Goal: Task Accomplishment & Management: Manage account settings

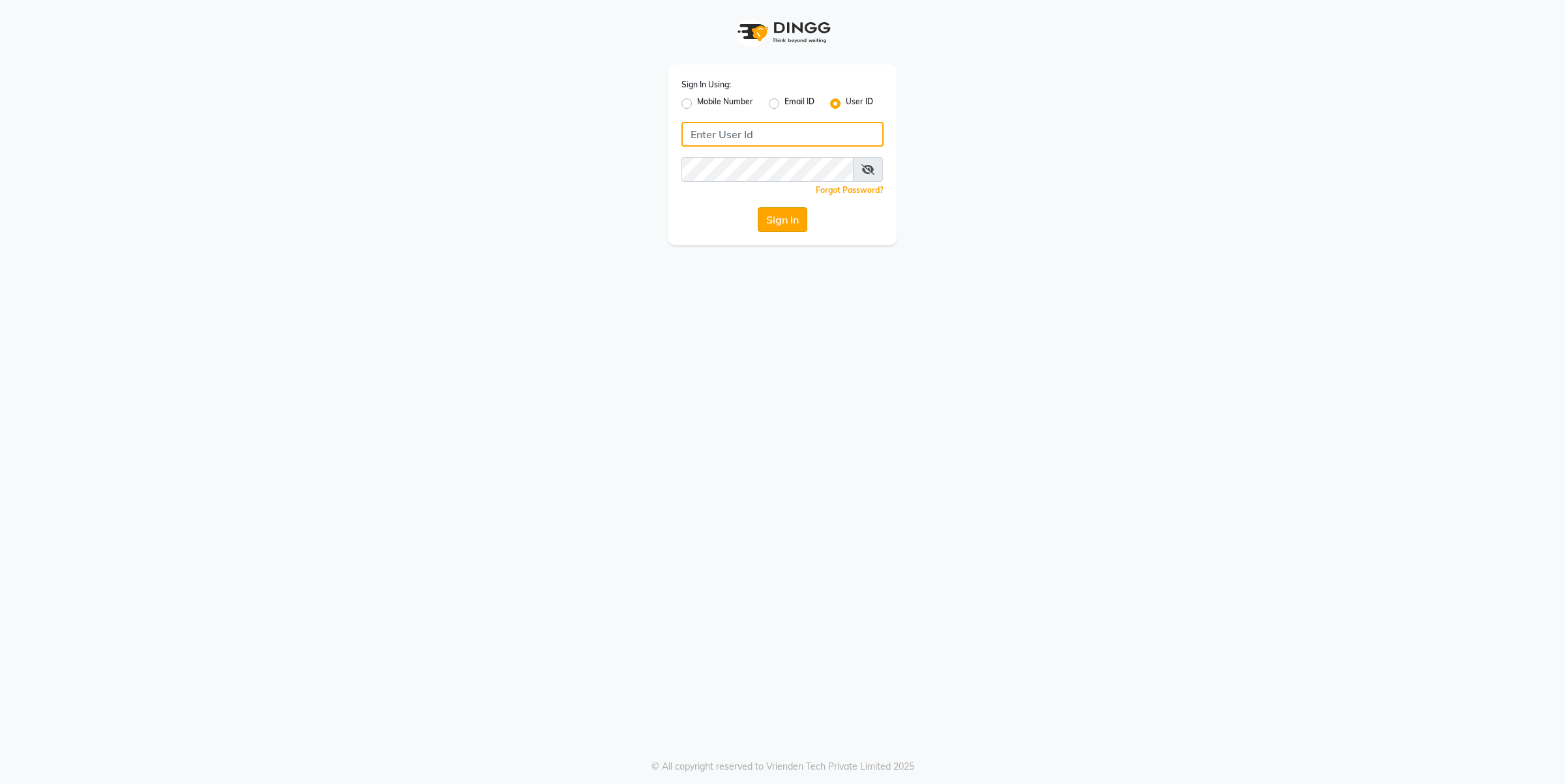
type input "[PERSON_NAME]"
click at [782, 215] on button "Sign In" at bounding box center [782, 219] width 49 height 25
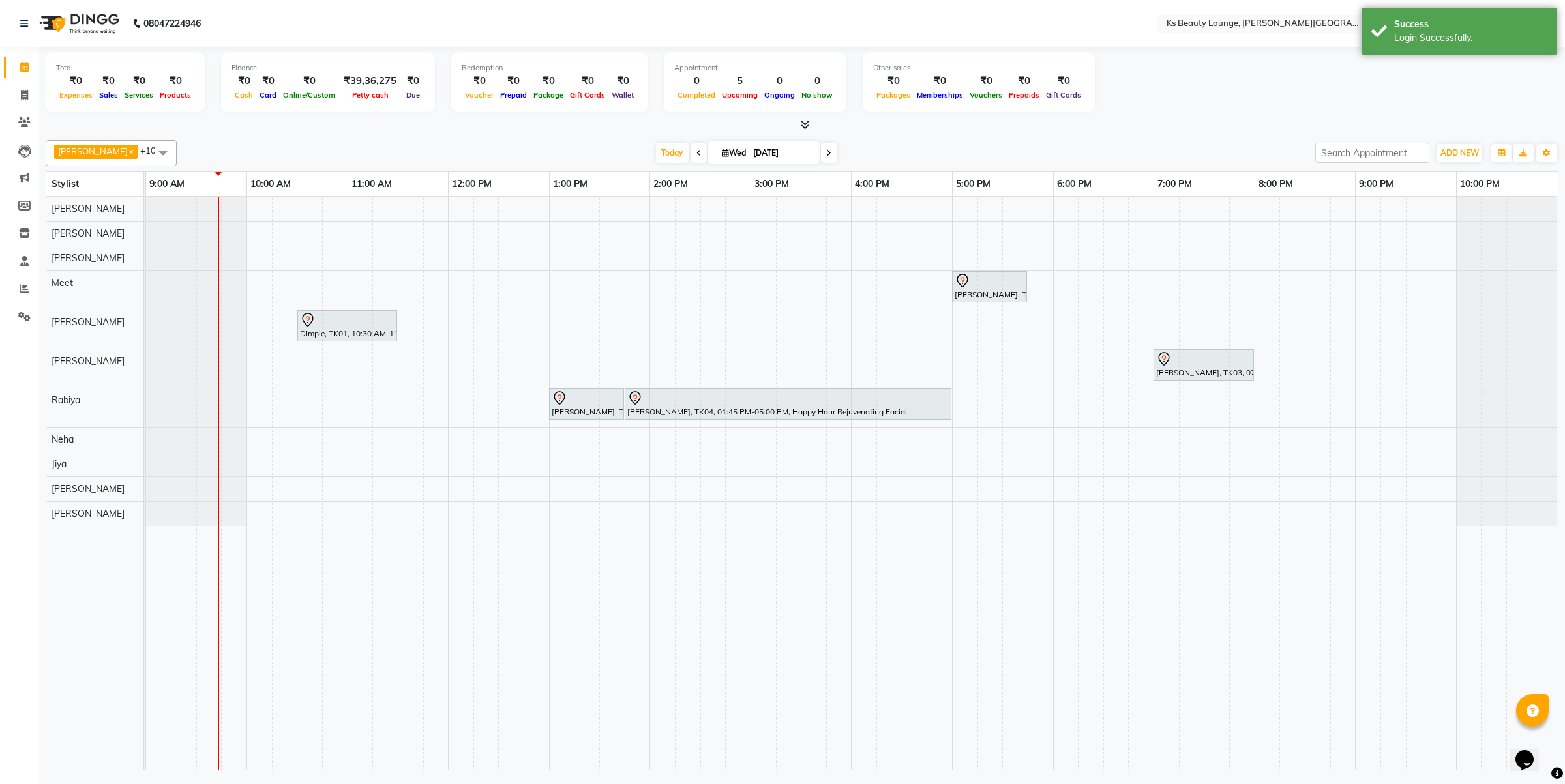
click at [692, 155] on span at bounding box center [699, 153] width 16 height 20
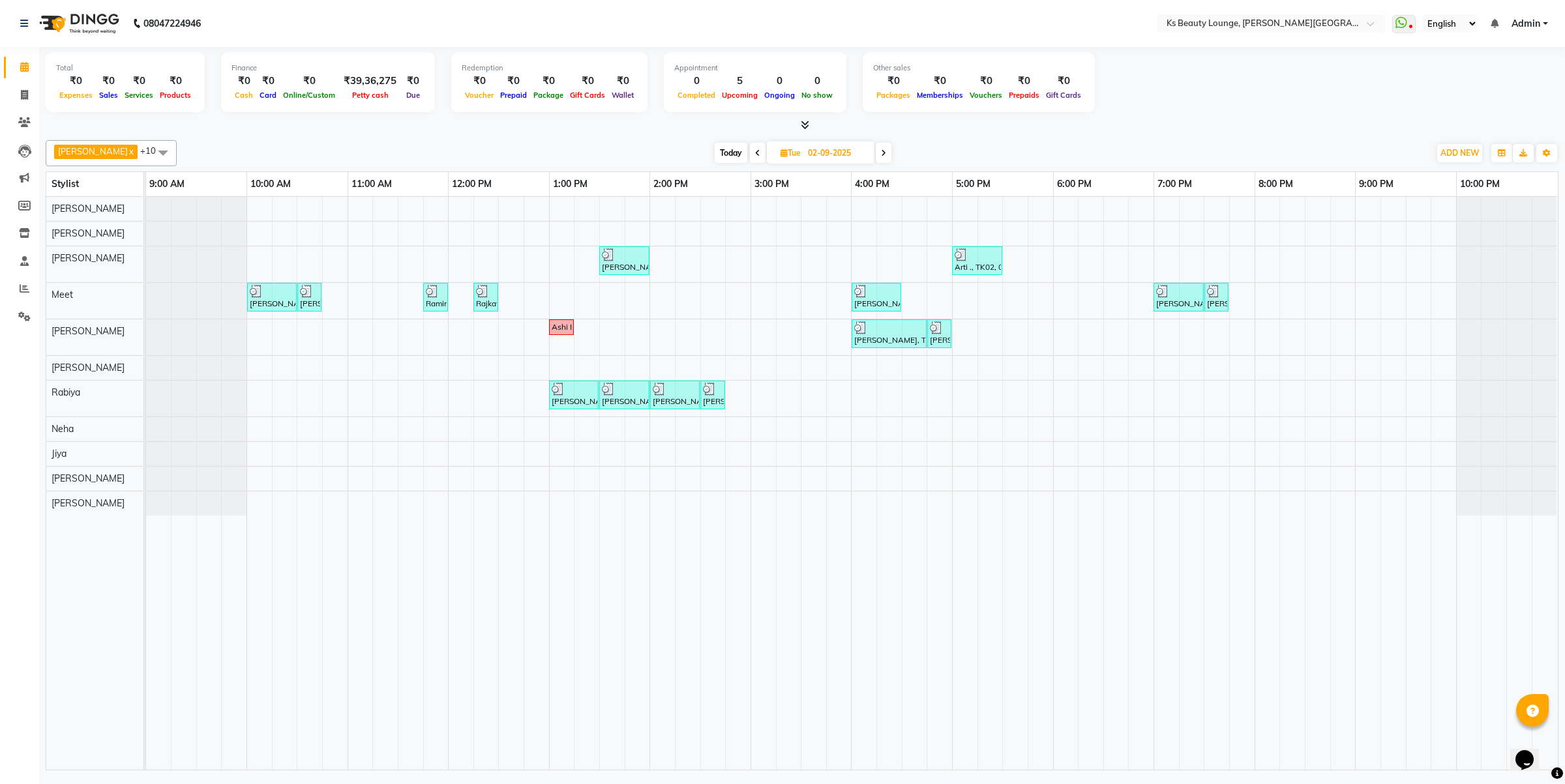
click at [876, 148] on span at bounding box center [883, 153] width 16 height 20
type input "[DATE]"
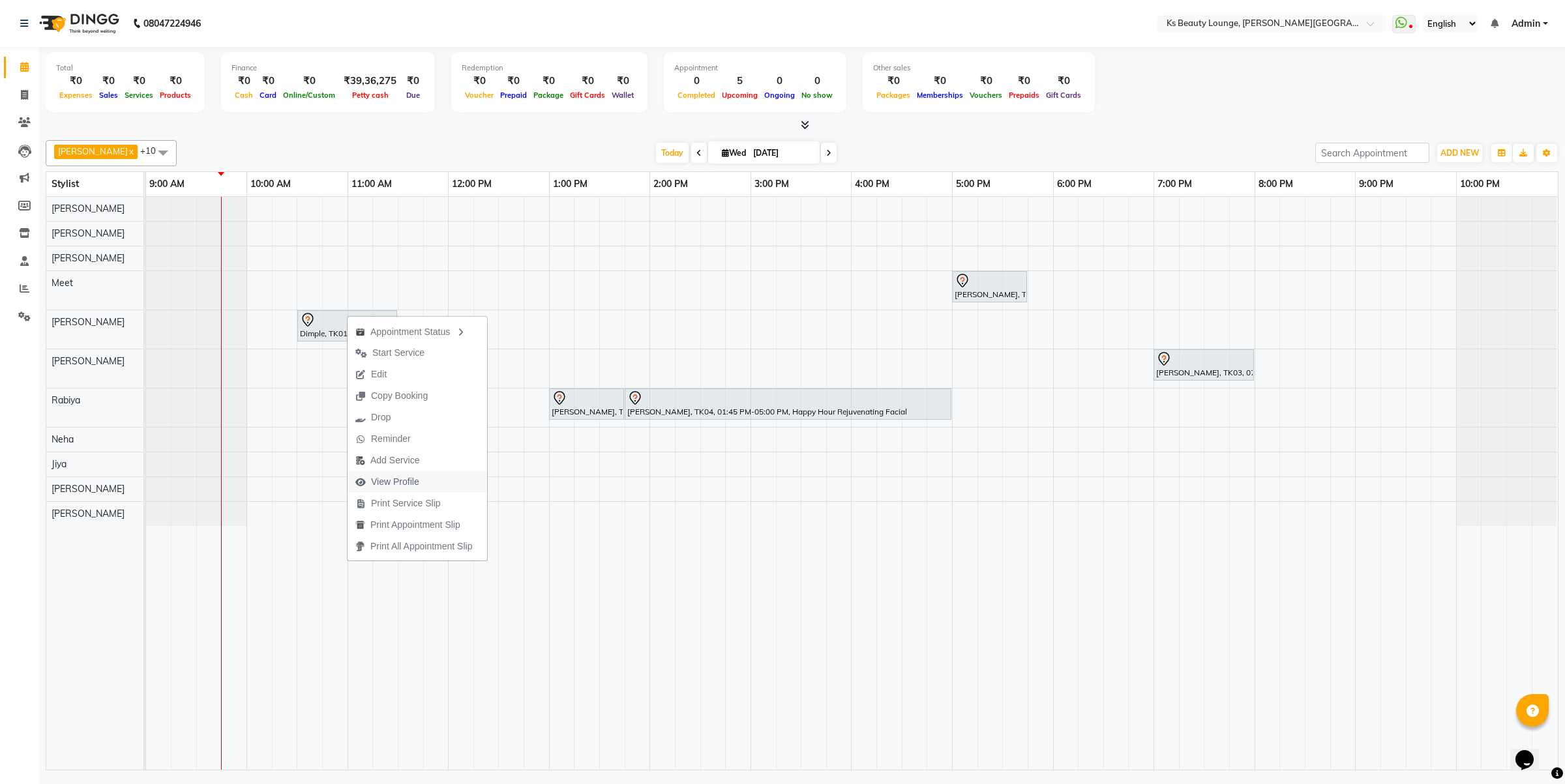
click at [418, 480] on span "View Profile" at bounding box center [395, 482] width 49 height 14
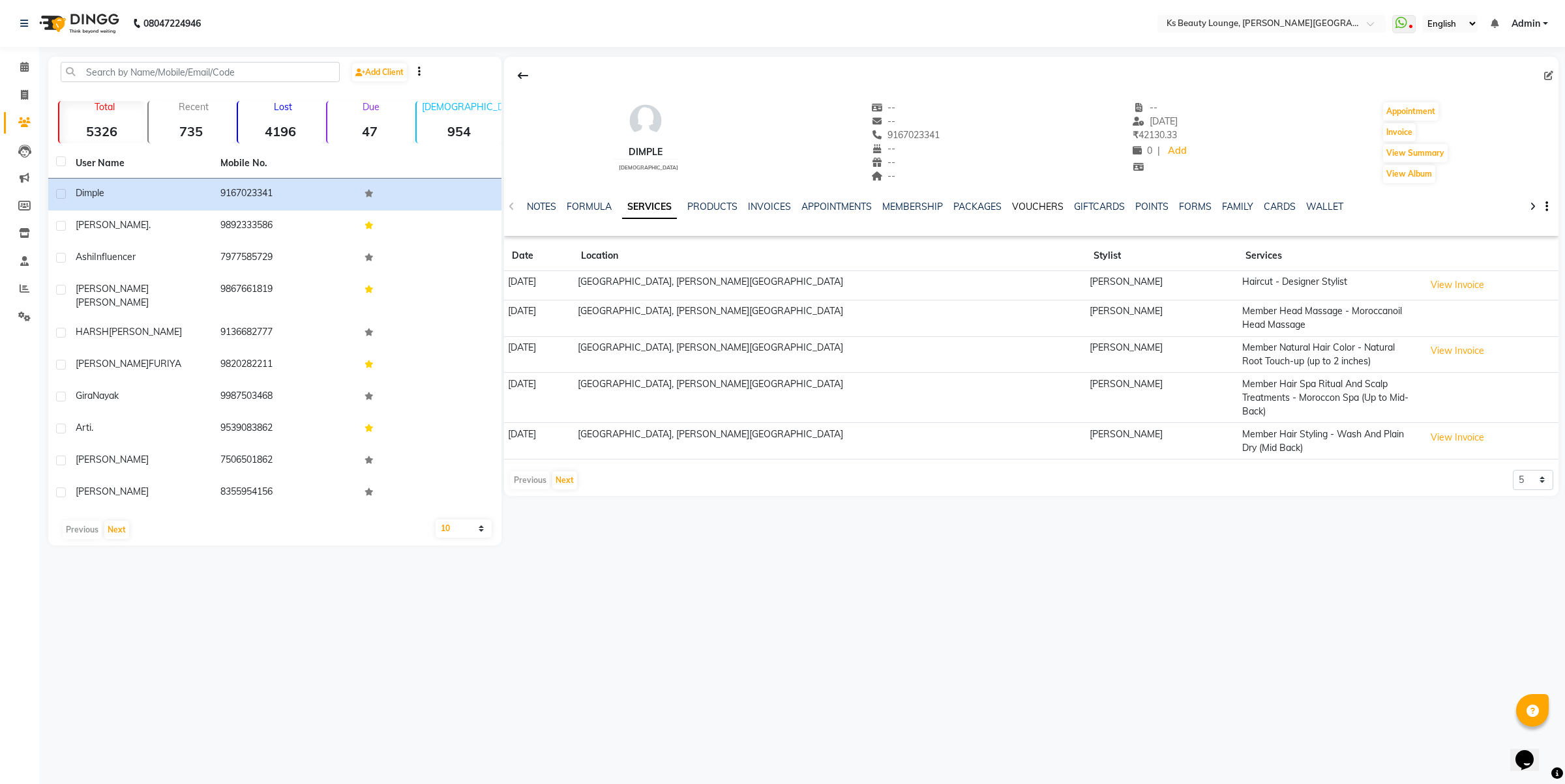
click at [1040, 206] on link "VOUCHERS" at bounding box center [1038, 206] width 51 height 12
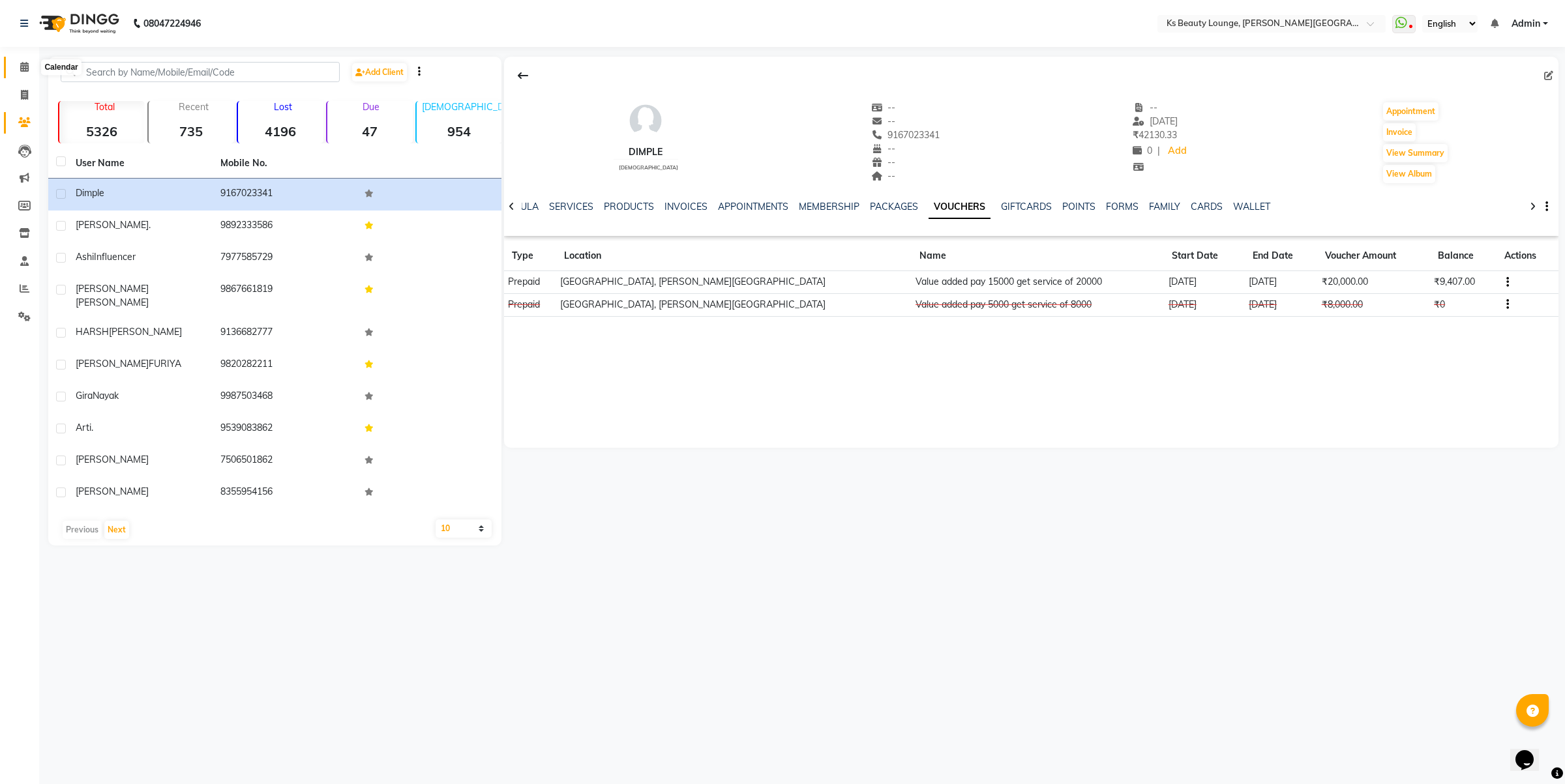
click at [26, 69] on icon at bounding box center [24, 67] width 8 height 10
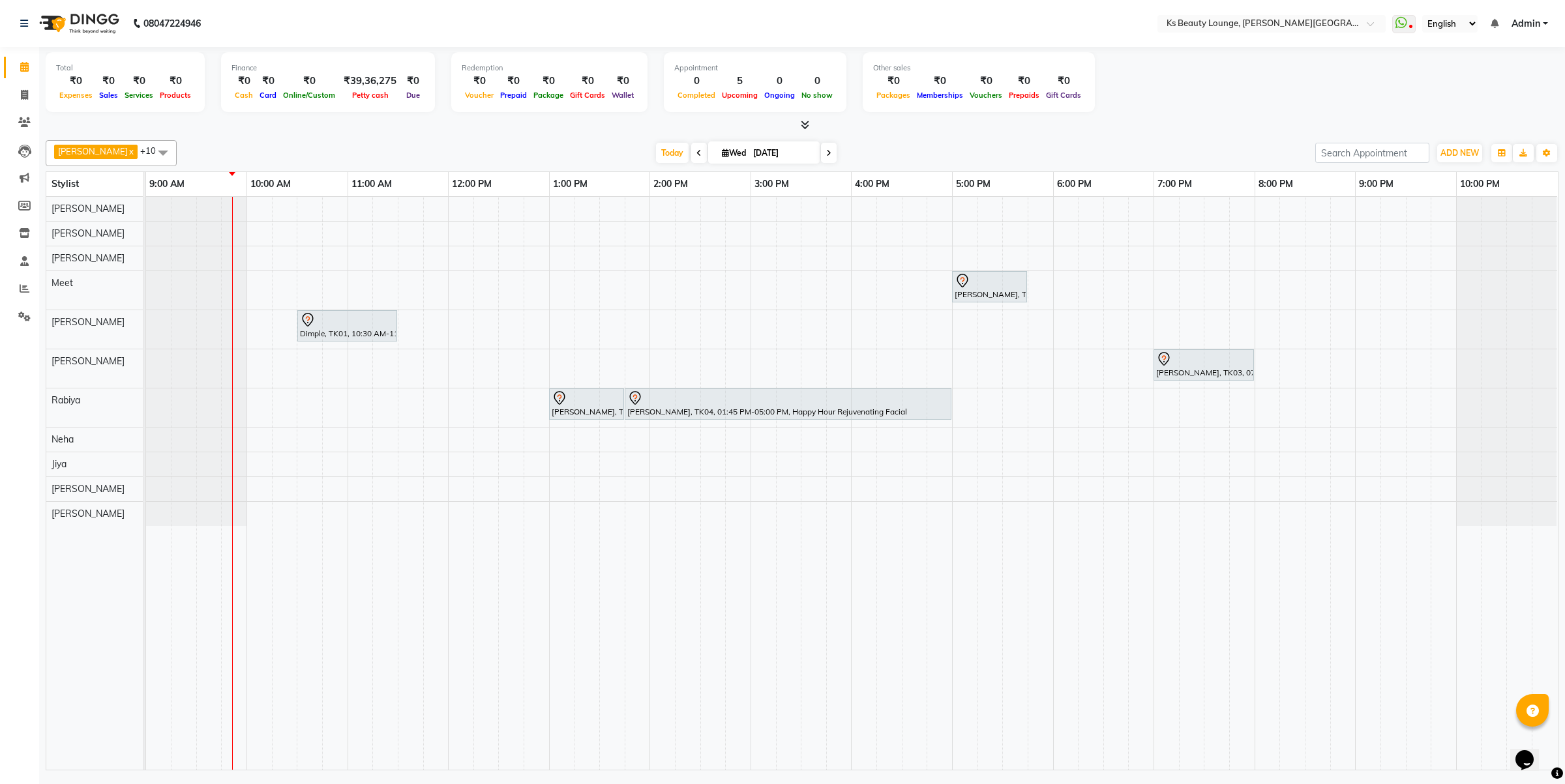
click at [451, 321] on div "[PERSON_NAME], TK02, 05:00 PM-05:45 PM, Hair Styling - Wash And Blowdry (Mid-Ba…" at bounding box center [851, 484] width 1412 height 573
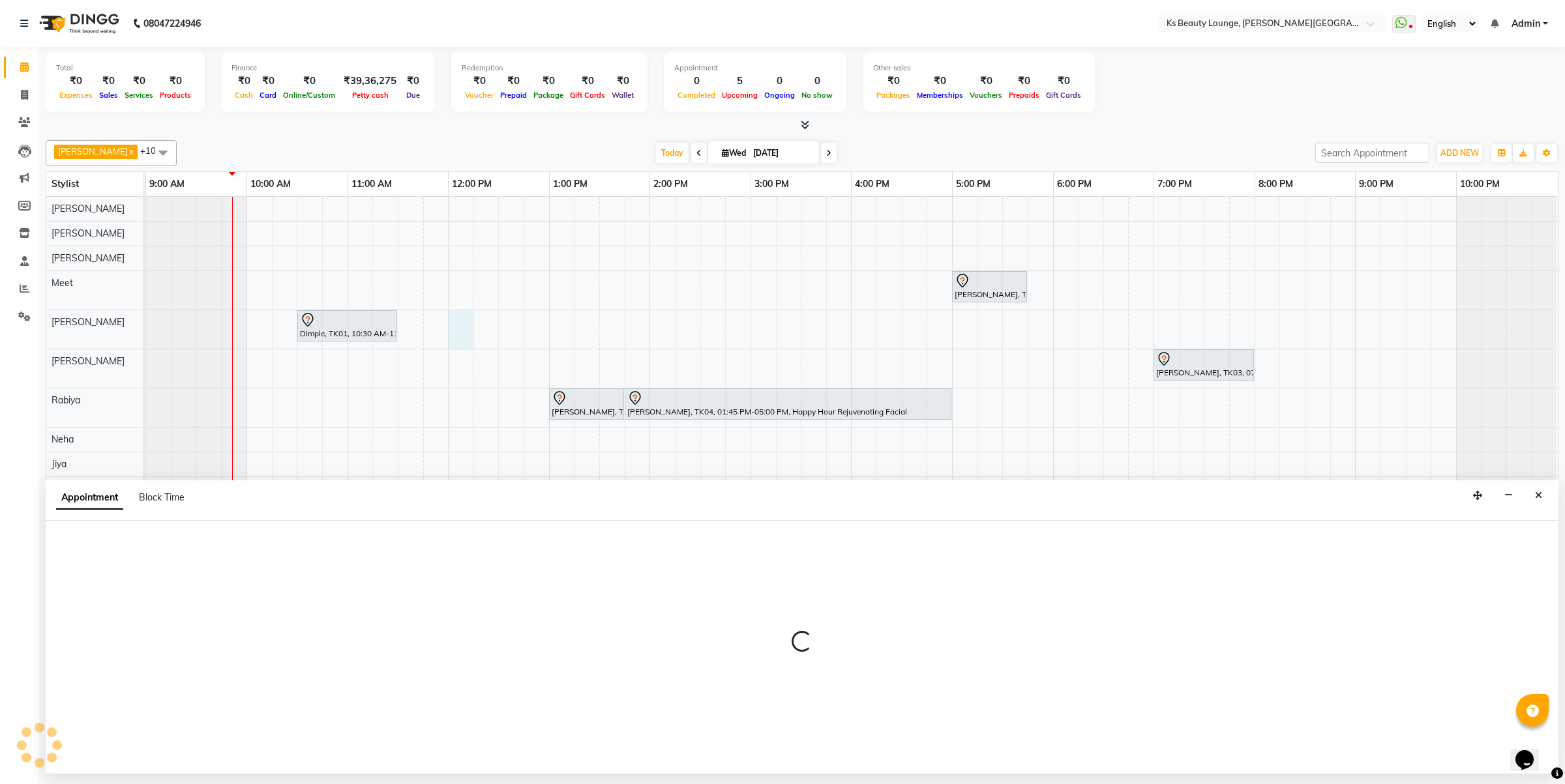
select select "58504"
select select "720"
select select "tentative"
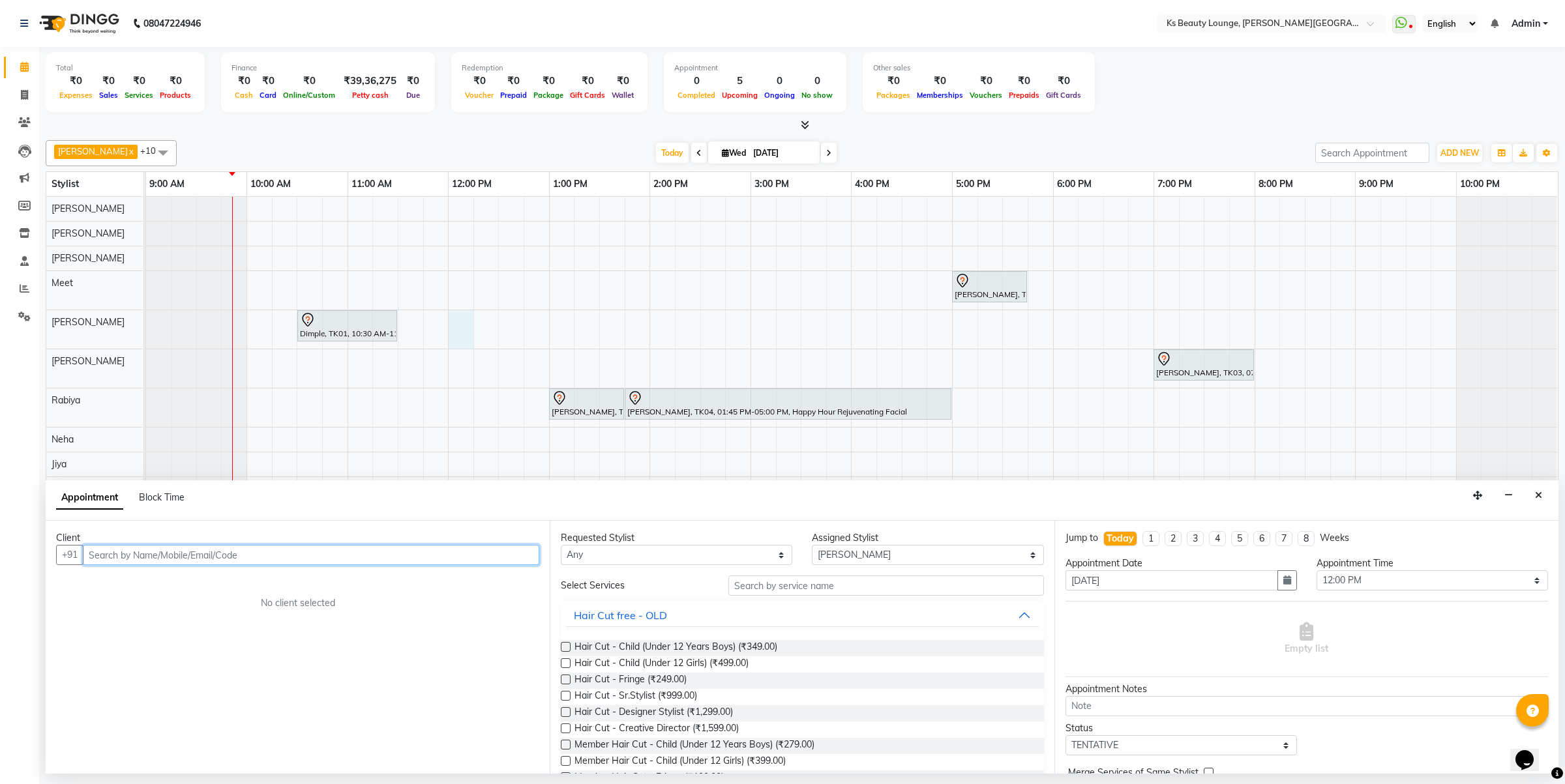
click at [184, 558] on input "text" at bounding box center [311, 555] width 456 height 20
click at [201, 583] on span "9892788" at bounding box center [213, 583] width 46 height 13
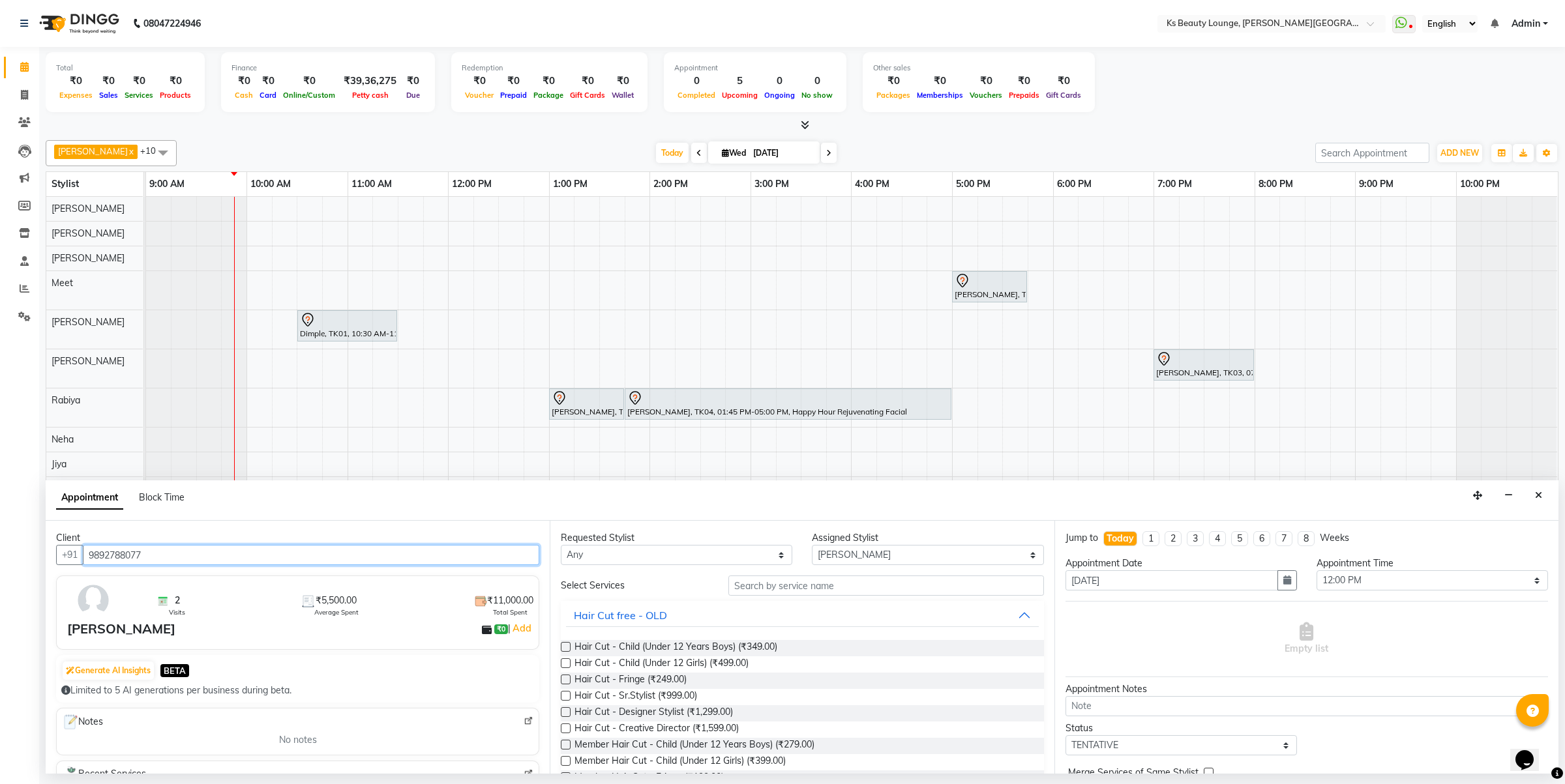
type input "9892788077"
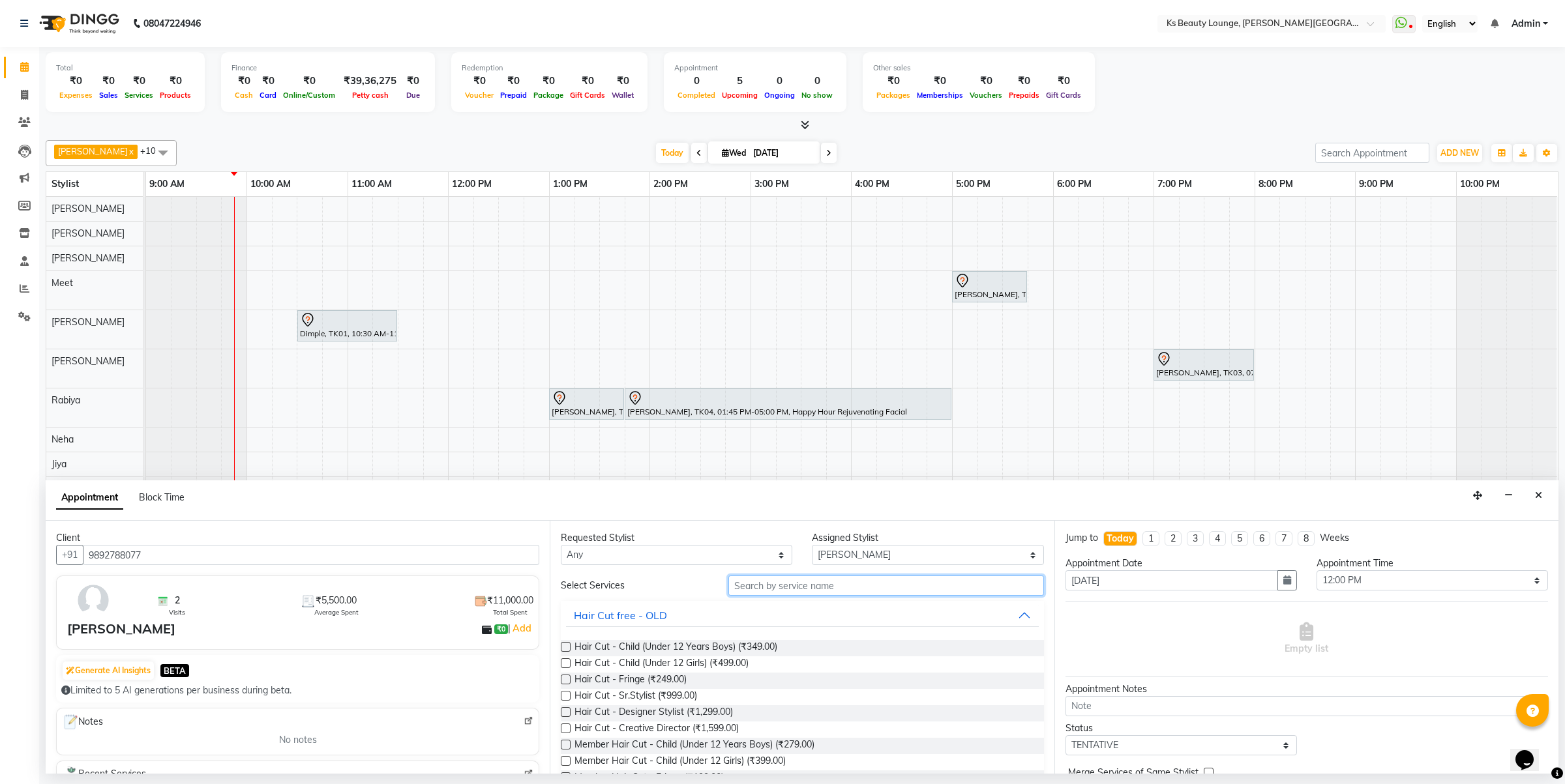
click at [767, 584] on input "text" at bounding box center [886, 586] width 316 height 20
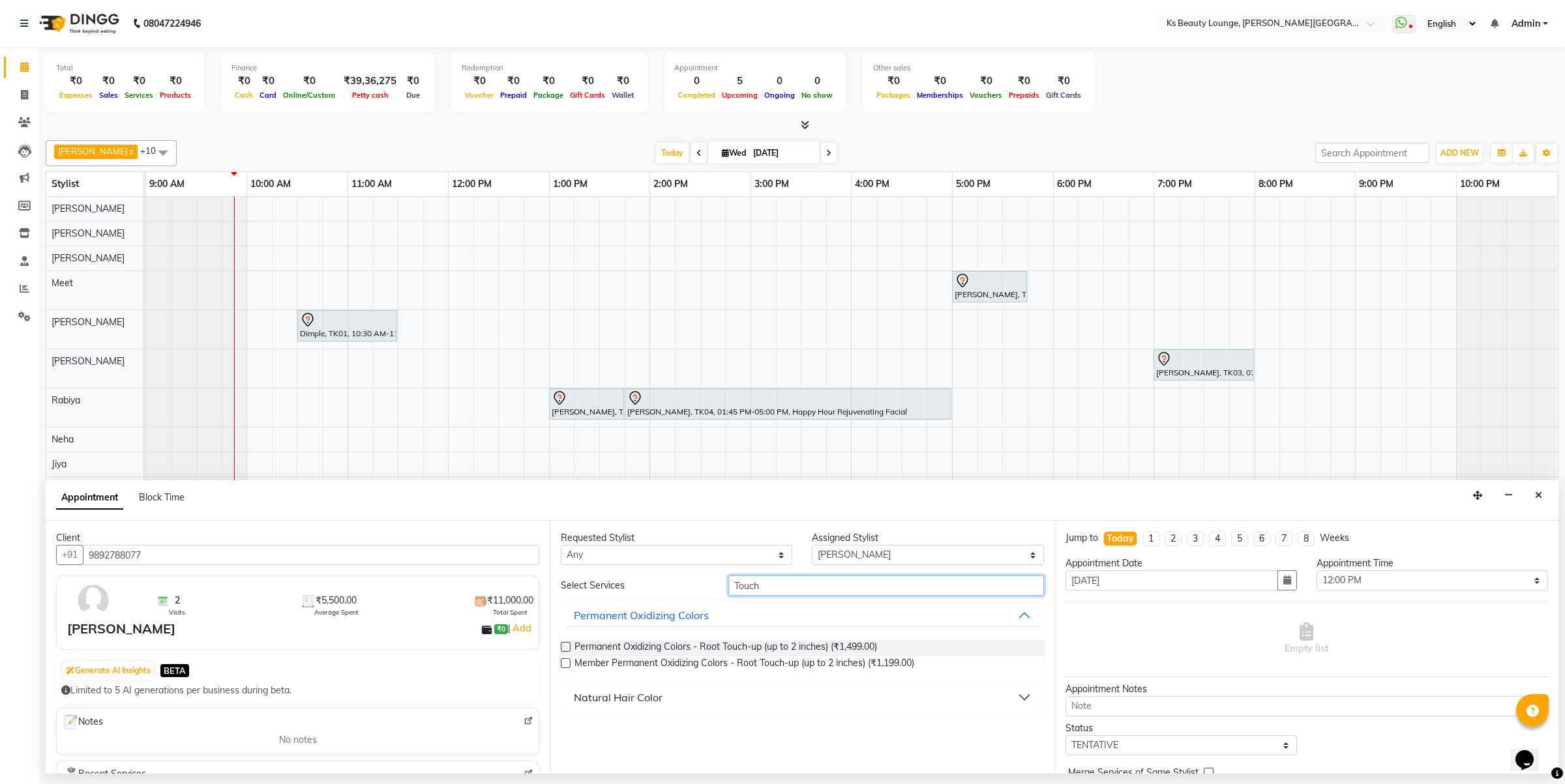
type input "Touch"
click at [563, 659] on label at bounding box center [565, 663] width 10 height 10
click at [563, 660] on input "checkbox" at bounding box center [564, 664] width 8 height 8
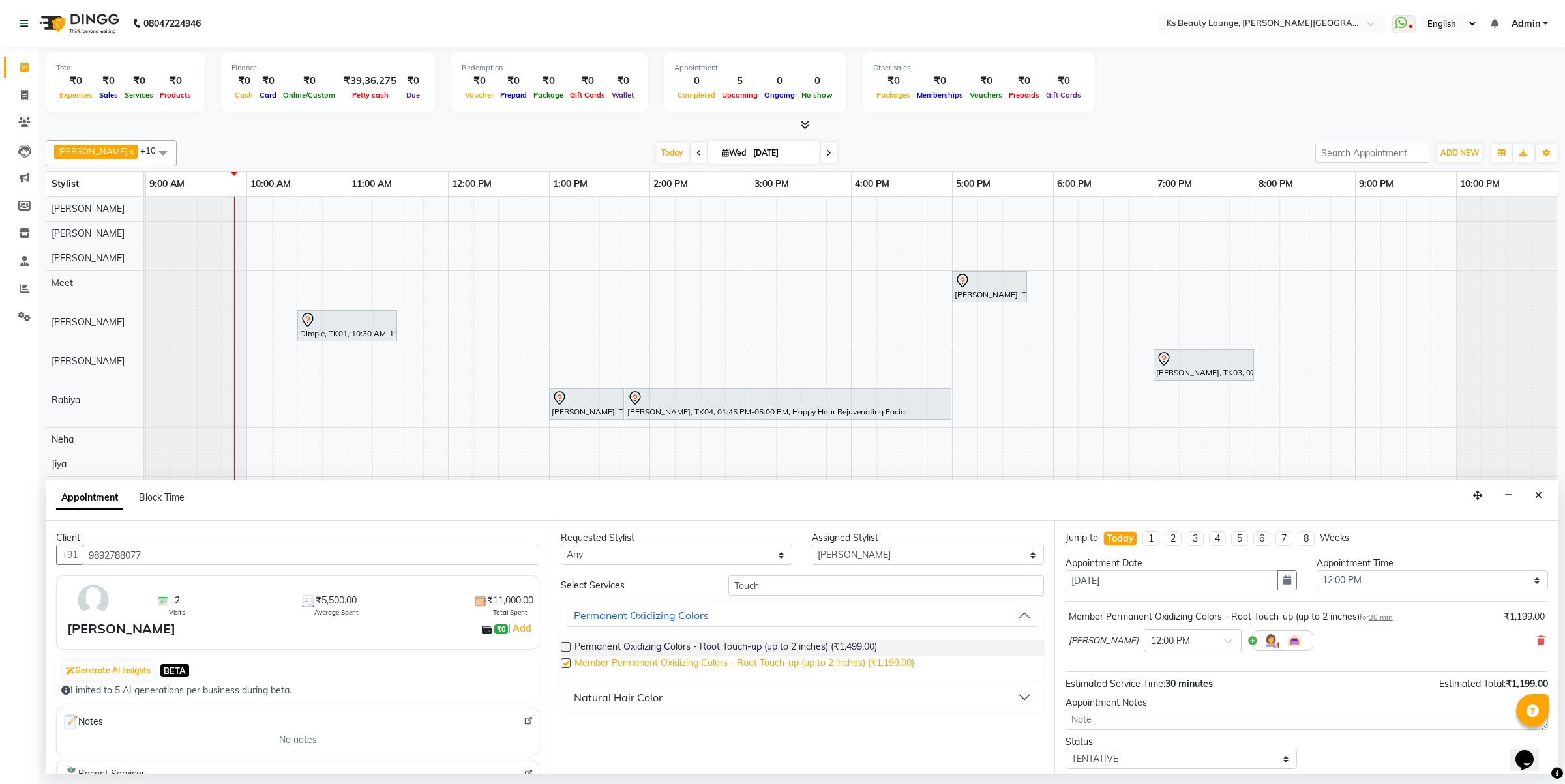
checkbox input "false"
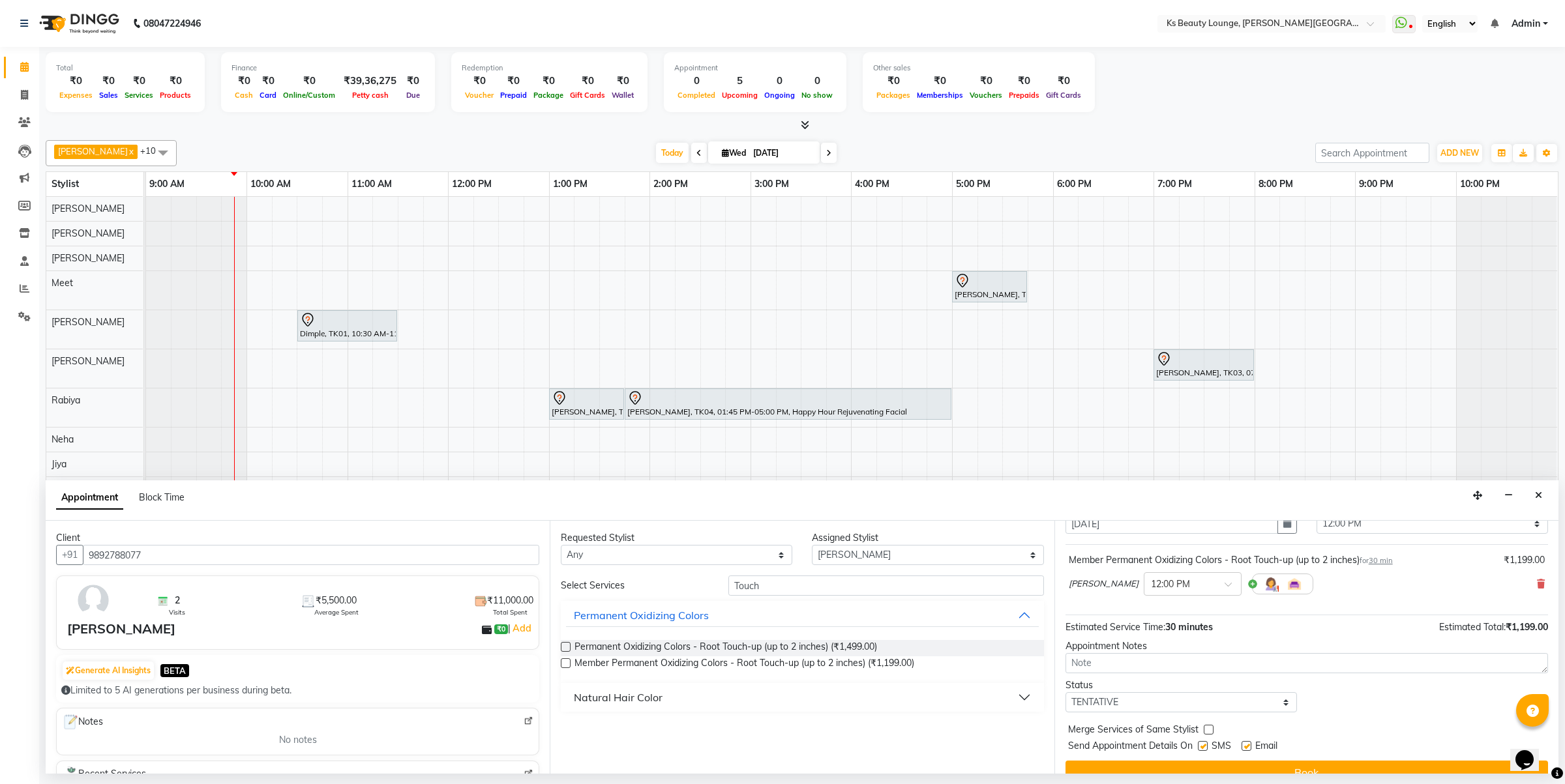
scroll to position [79, 0]
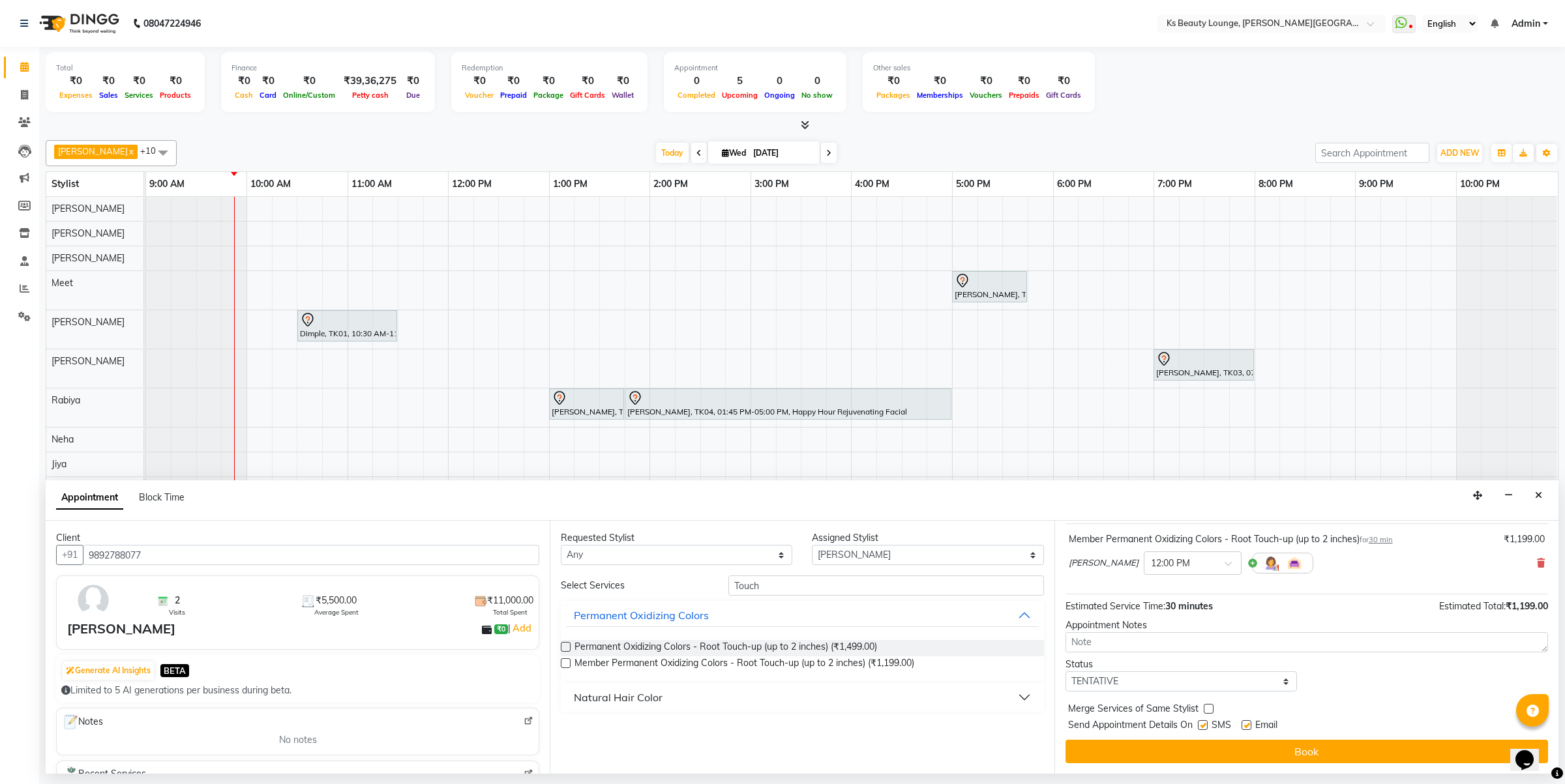
click at [1308, 750] on button "Book" at bounding box center [1307, 752] width 483 height 24
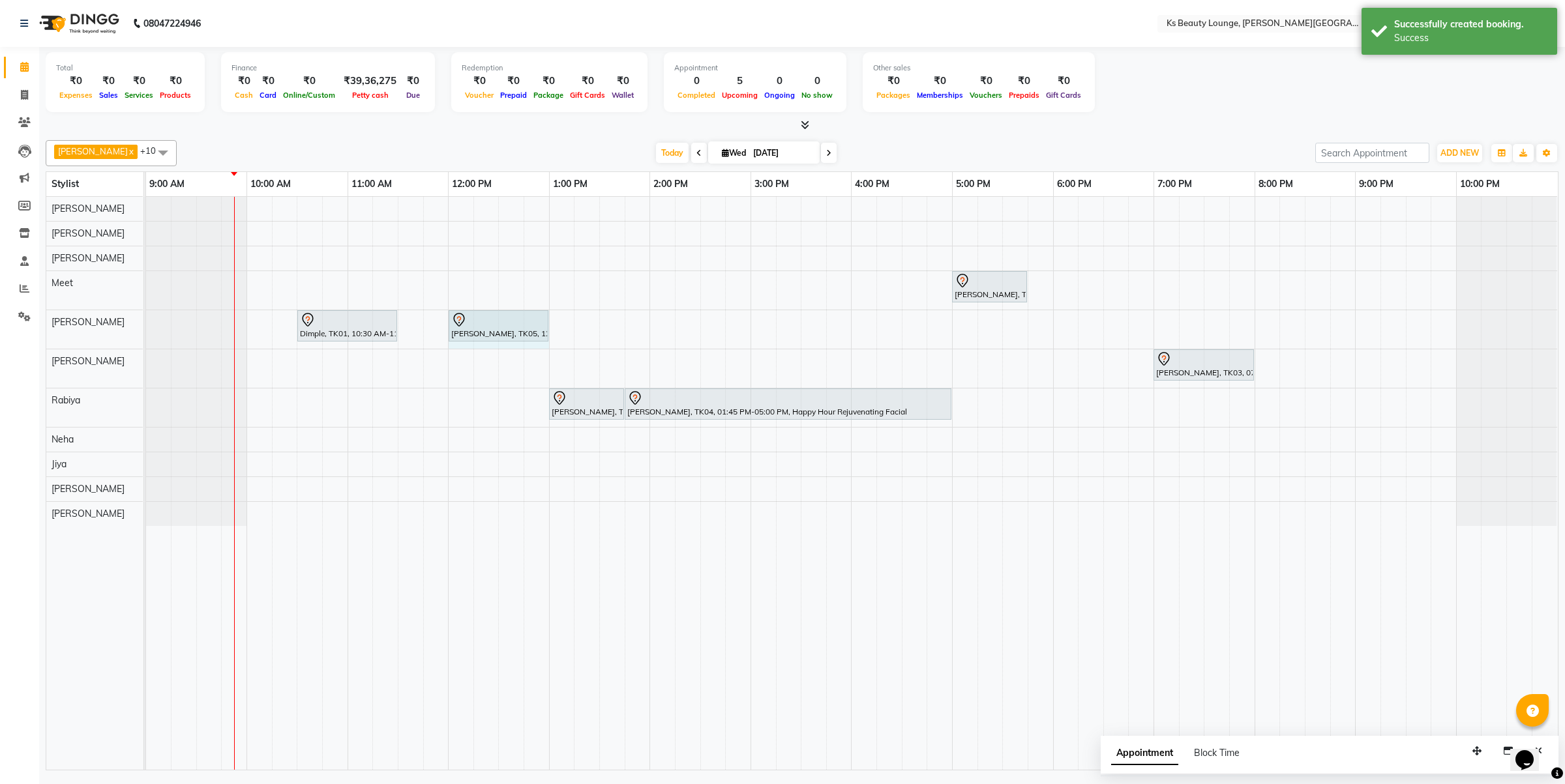
drag, startPoint x: 497, startPoint y: 321, endPoint x: 535, endPoint y: 323, distance: 38.1
click at [146, 323] on div "Dimple, TK01, 10:30 AM-11:30 AM, Natural Hair Color - Natural Root Touch-up (up…" at bounding box center [146, 330] width 0 height 38
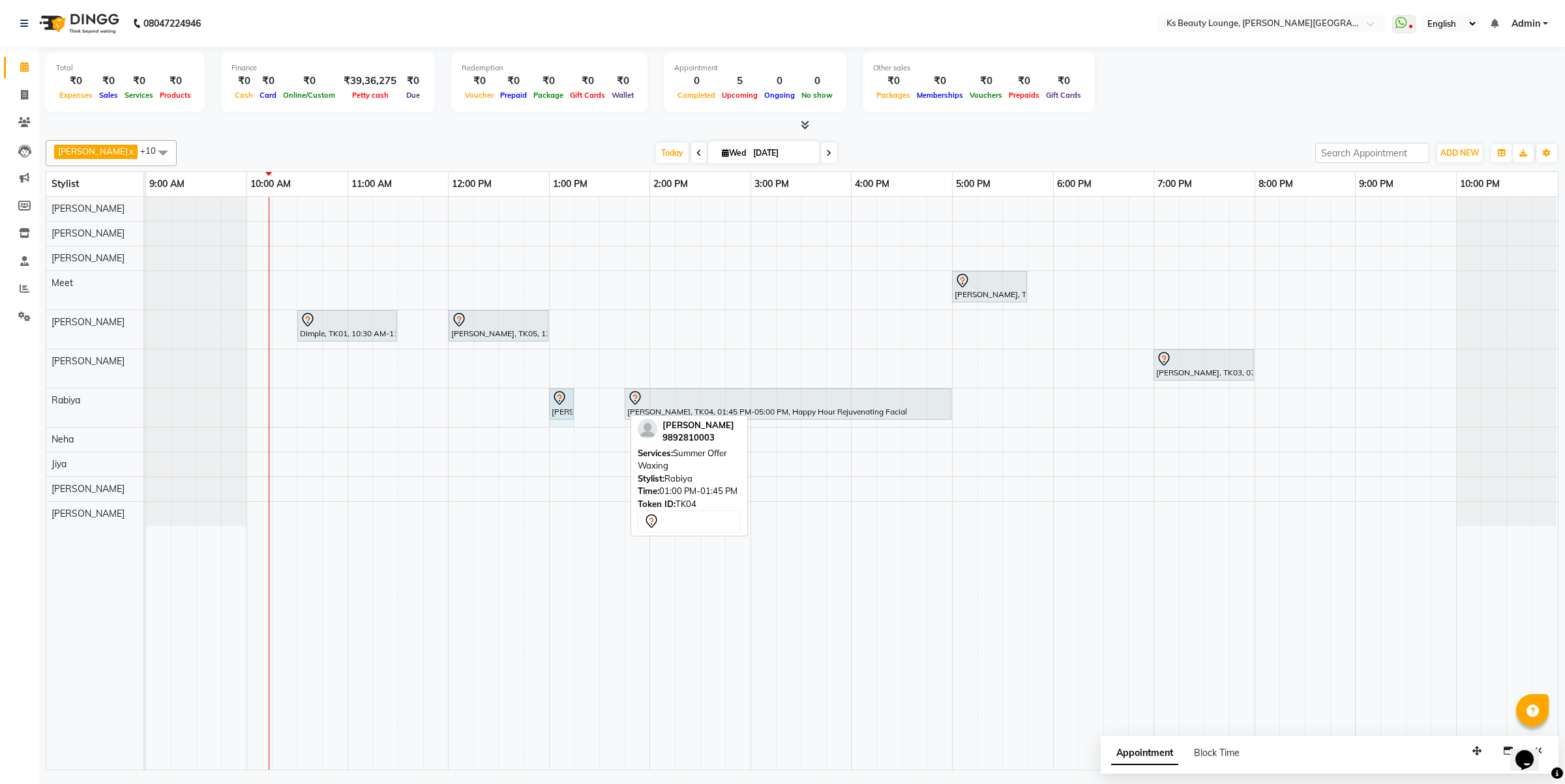
drag, startPoint x: 621, startPoint y: 410, endPoint x: 555, endPoint y: 412, distance: 66.0
click at [146, 412] on div "[PERSON_NAME], TK04, 01:00 PM-01:45 PM, Summer Offer Waxing [PERSON_NAME], TK04…" at bounding box center [146, 408] width 0 height 38
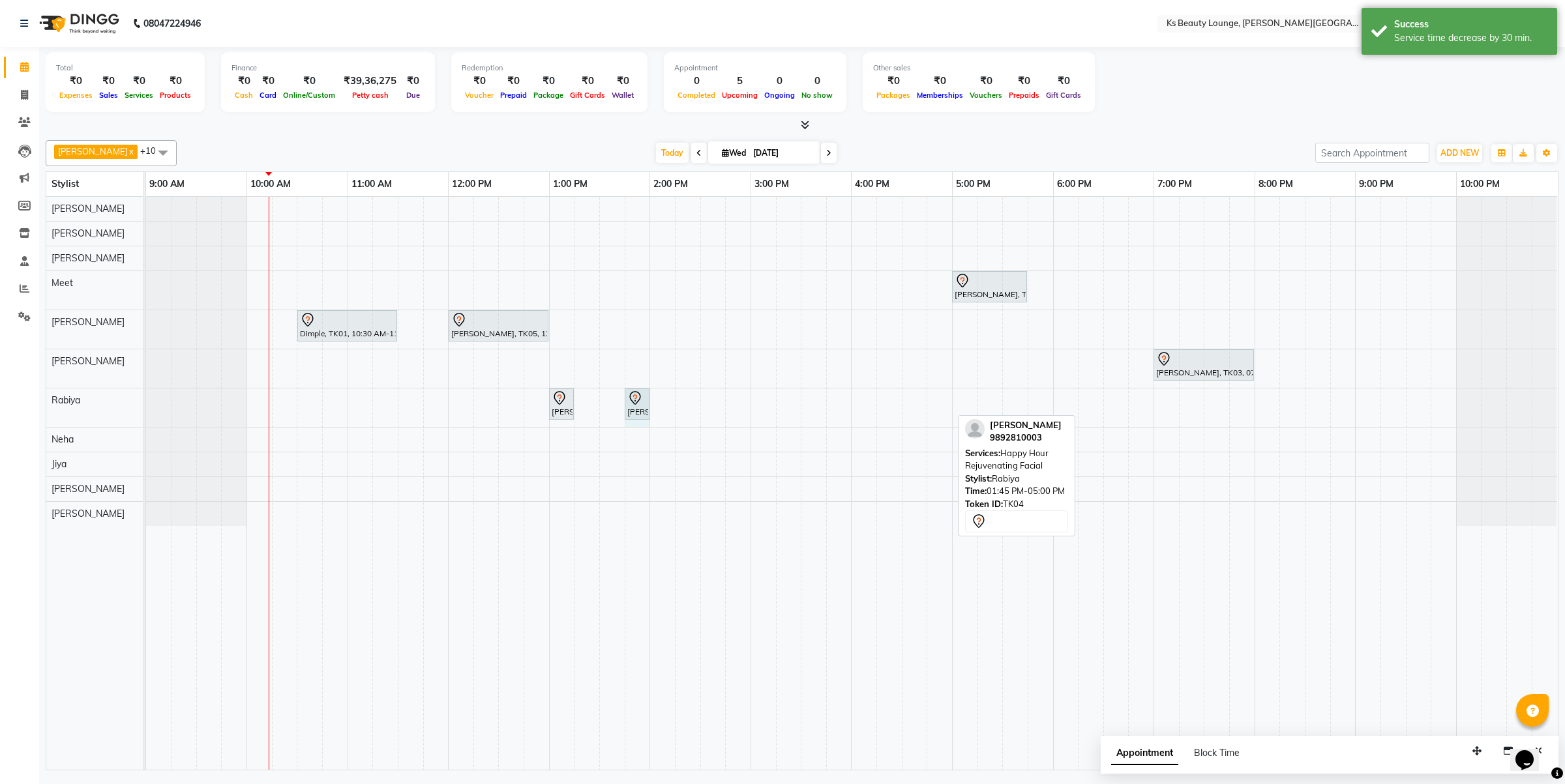
drag, startPoint x: 951, startPoint y: 401, endPoint x: 633, endPoint y: 408, distance: 318.1
click at [146, 408] on div "[PERSON_NAME], TK04, 01:00 PM-01:15 PM, Summer Offer Waxing [PERSON_NAME], TK04…" at bounding box center [146, 408] width 0 height 38
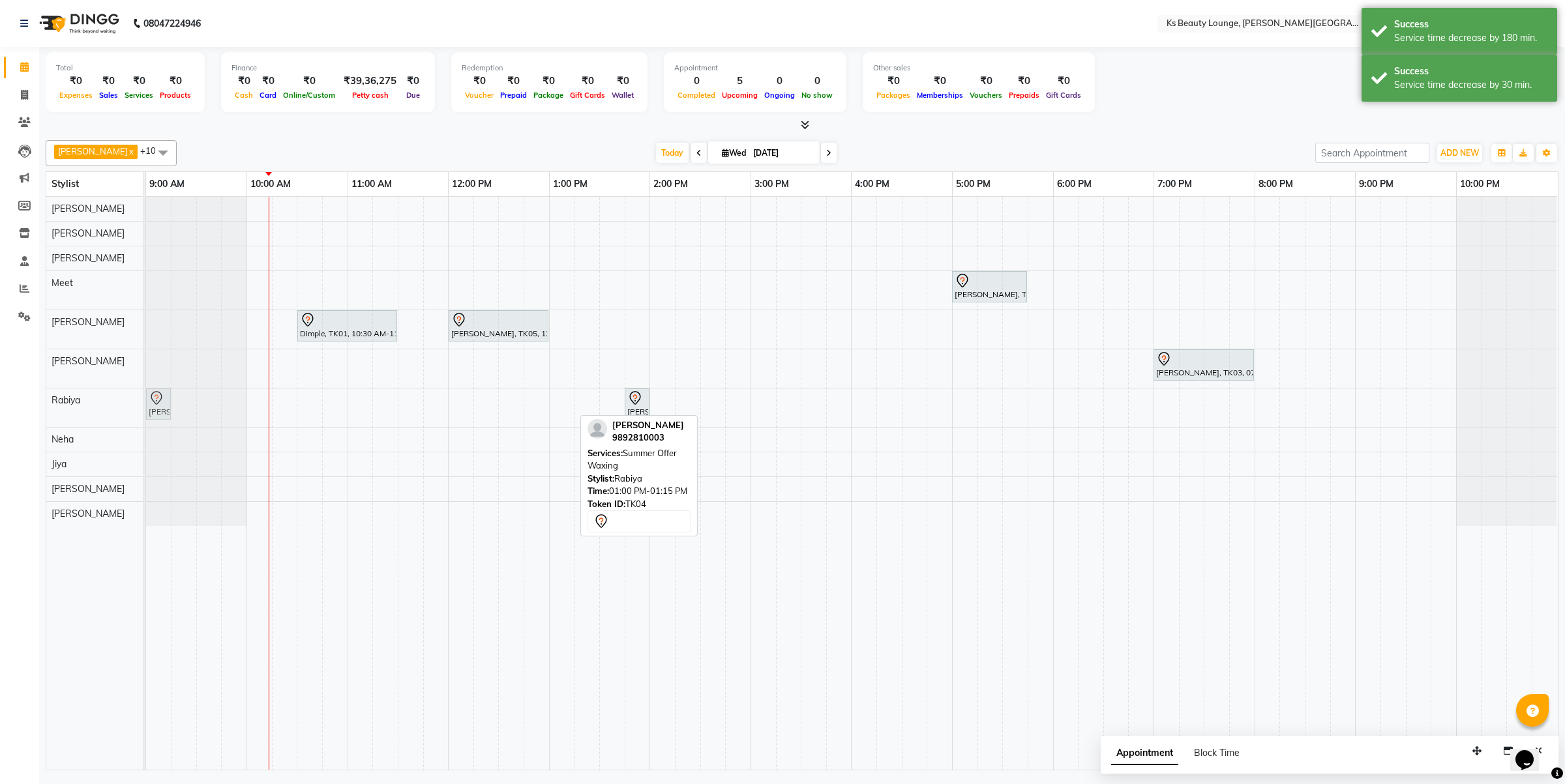
drag, startPoint x: 564, startPoint y: 408, endPoint x: 161, endPoint y: 403, distance: 403.0
click at [146, 403] on div "[PERSON_NAME], TK04, 01:00 PM-01:15 PM, Summer Offer Waxing [PERSON_NAME], TK04…" at bounding box center [146, 408] width 0 height 38
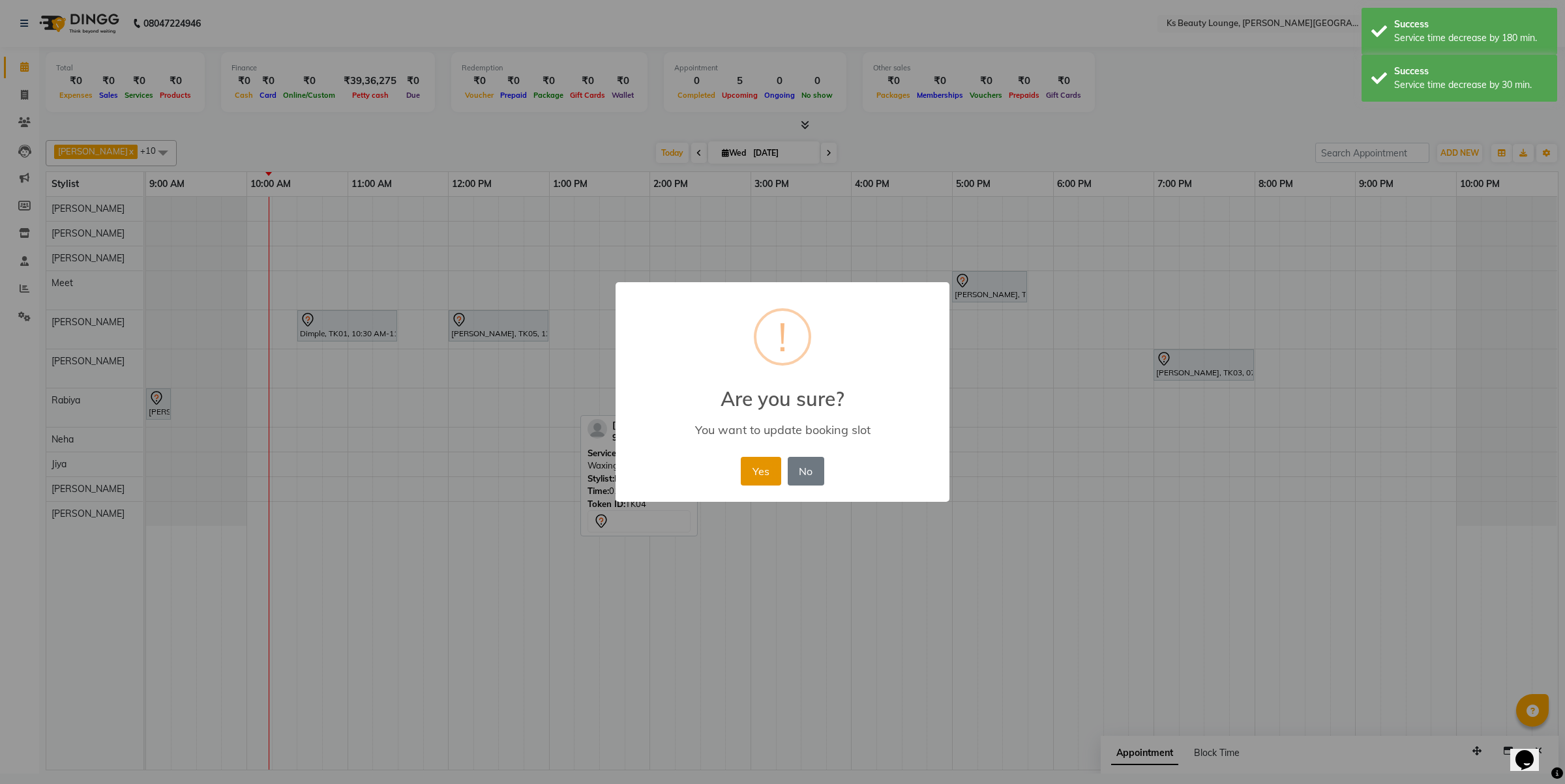
click at [753, 466] on button "Yes" at bounding box center [761, 471] width 39 height 28
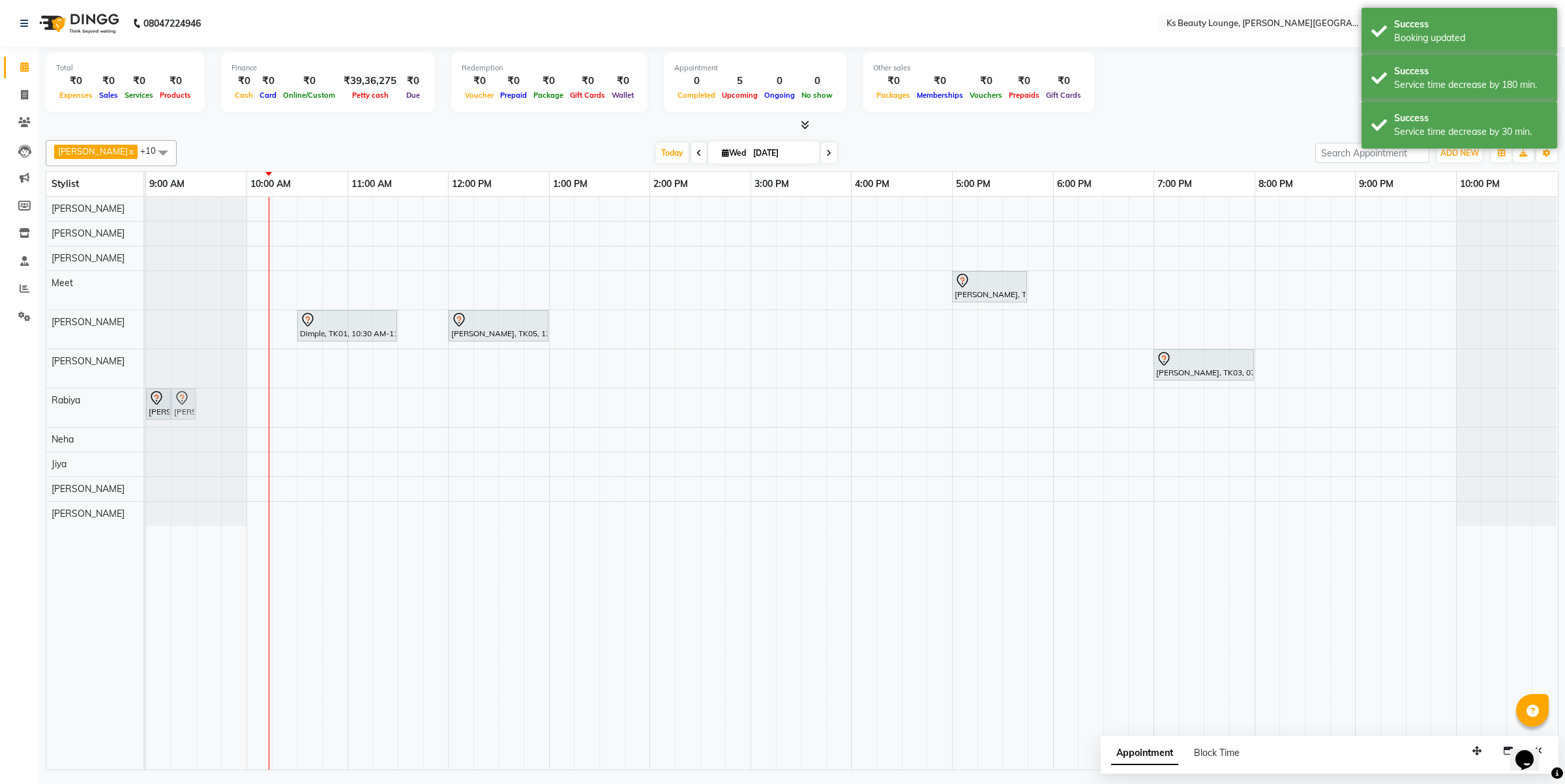
drag, startPoint x: 633, startPoint y: 402, endPoint x: 178, endPoint y: 390, distance: 455.2
click at [146, 390] on div "[PERSON_NAME], TK04, 09:00 AM-09:15 AM, Summer Offer Waxing [PERSON_NAME], TK04…" at bounding box center [146, 408] width 0 height 38
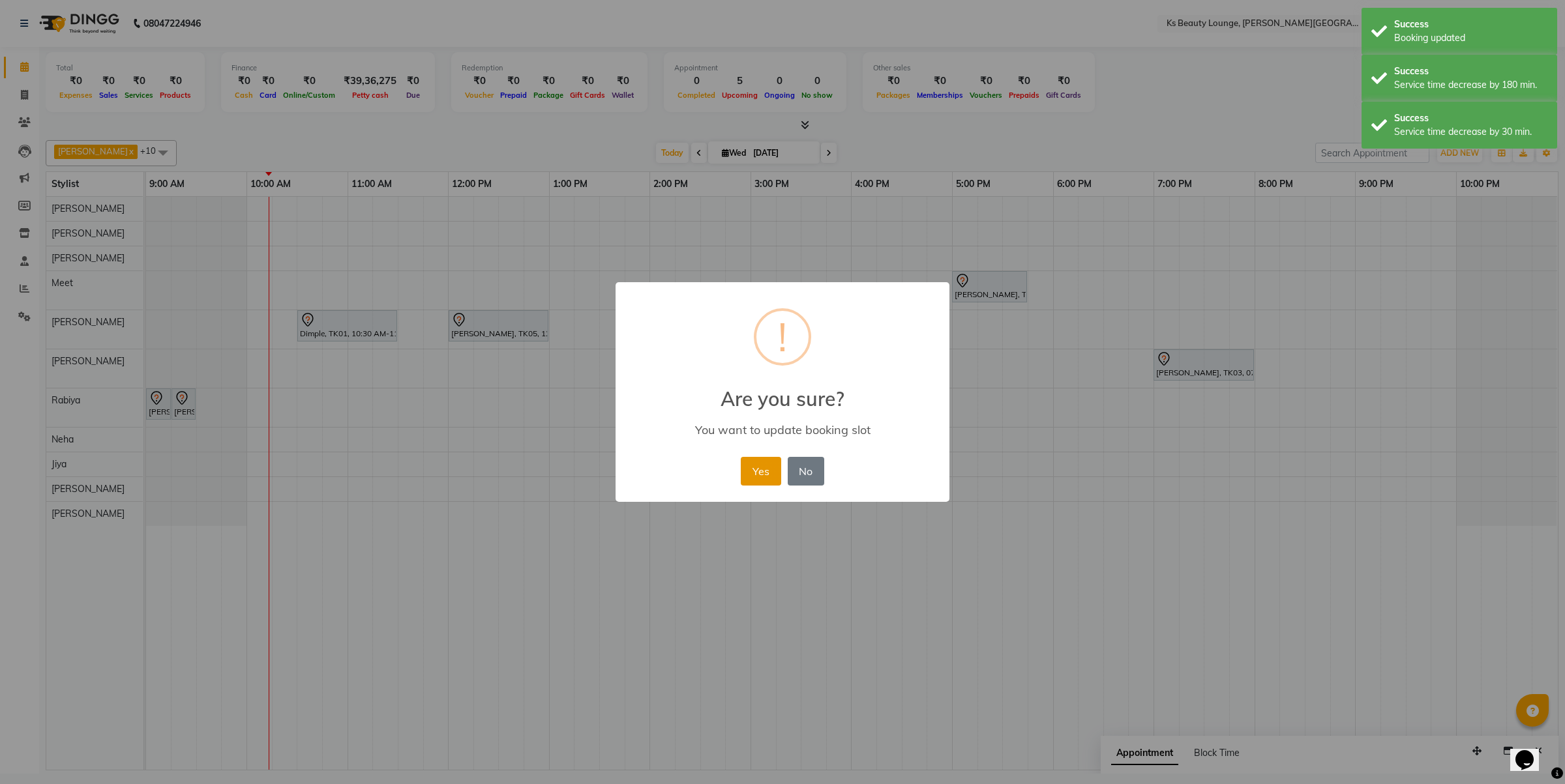
click at [745, 466] on button "Yes" at bounding box center [761, 471] width 39 height 28
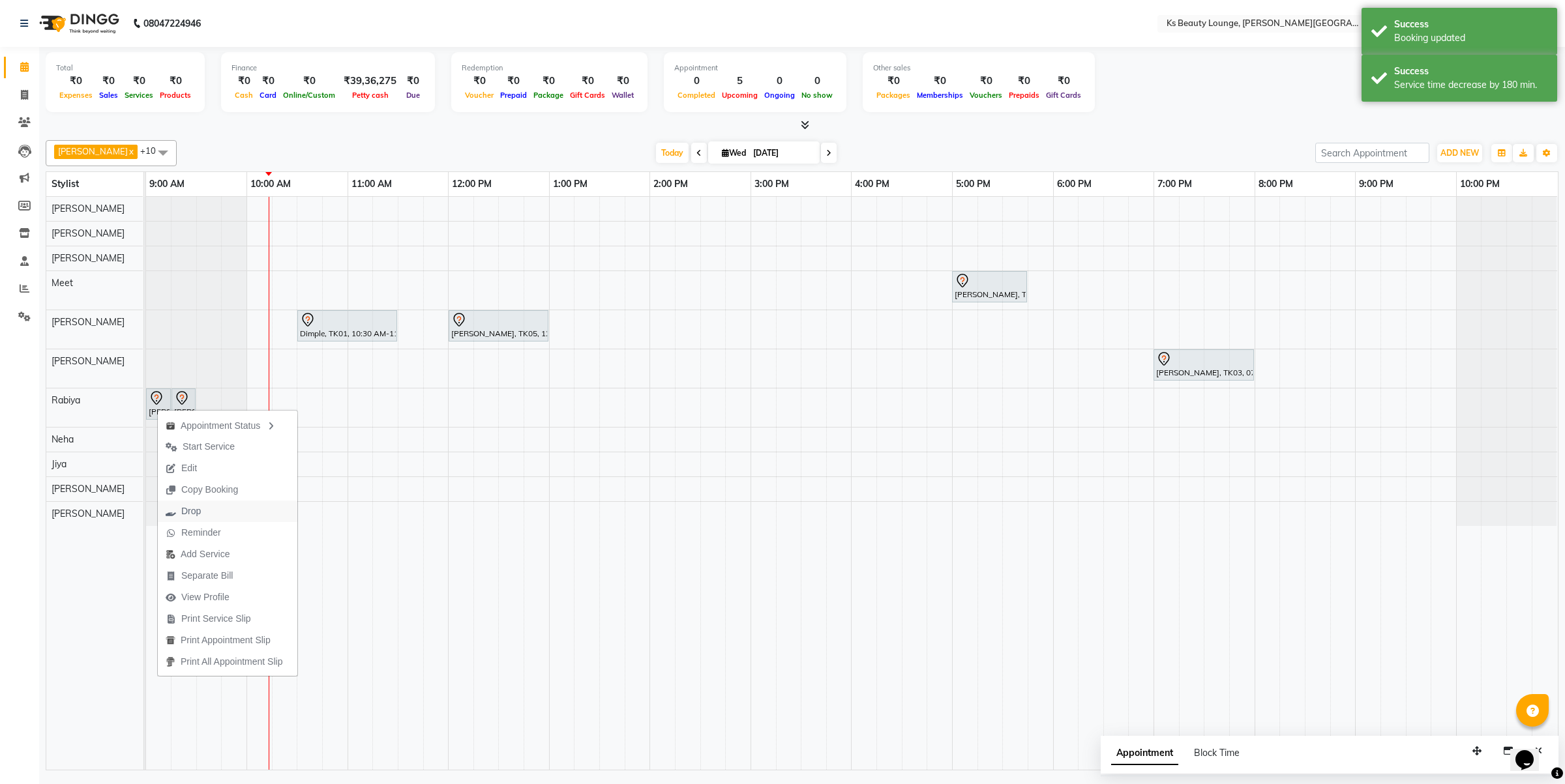
click at [233, 513] on button "Drop" at bounding box center [227, 511] width 139 height 21
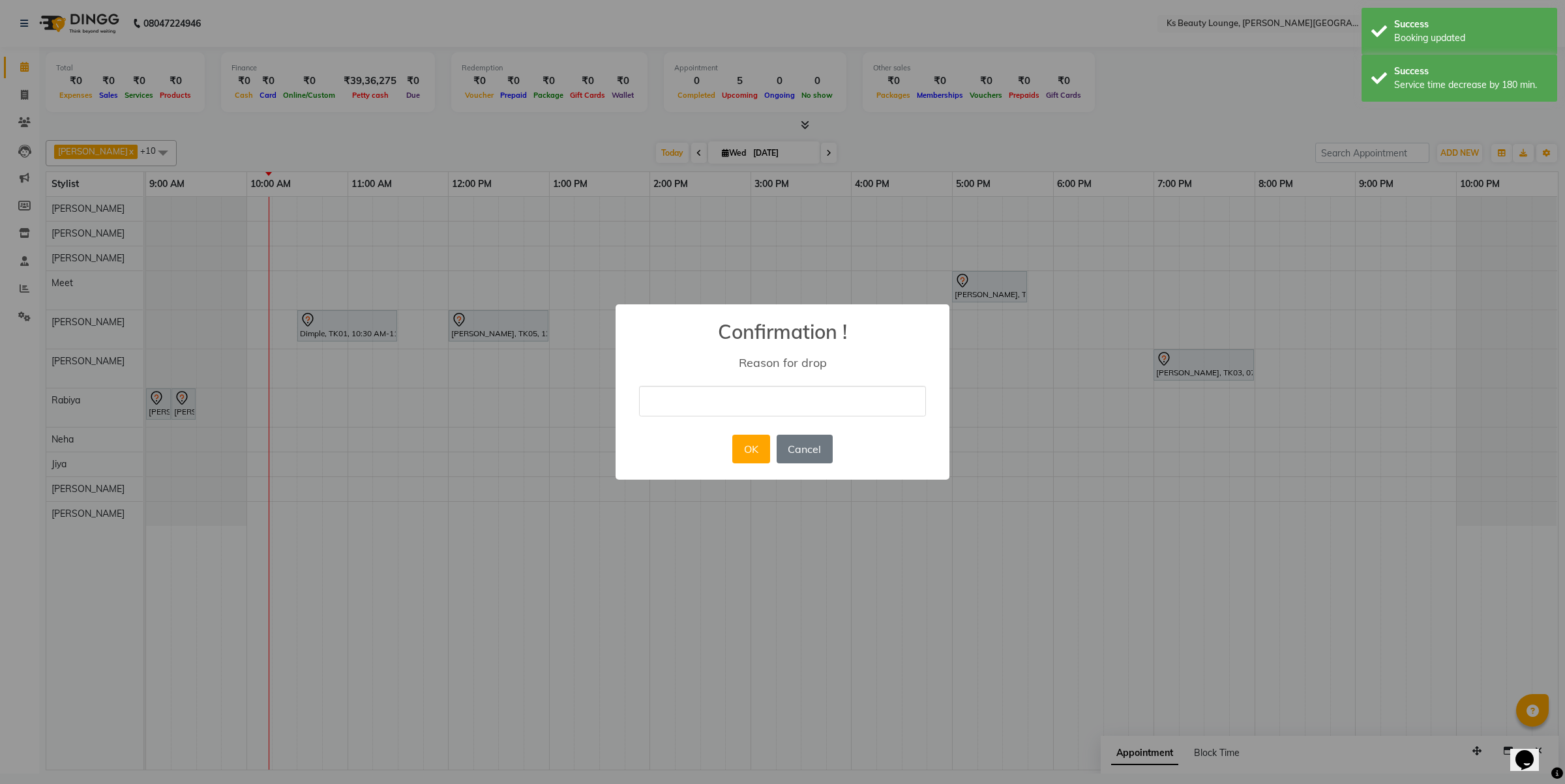
click at [696, 405] on input "text" at bounding box center [782, 400] width 287 height 30
type input "not answering the call"
click at [747, 451] on button "OK" at bounding box center [750, 449] width 38 height 28
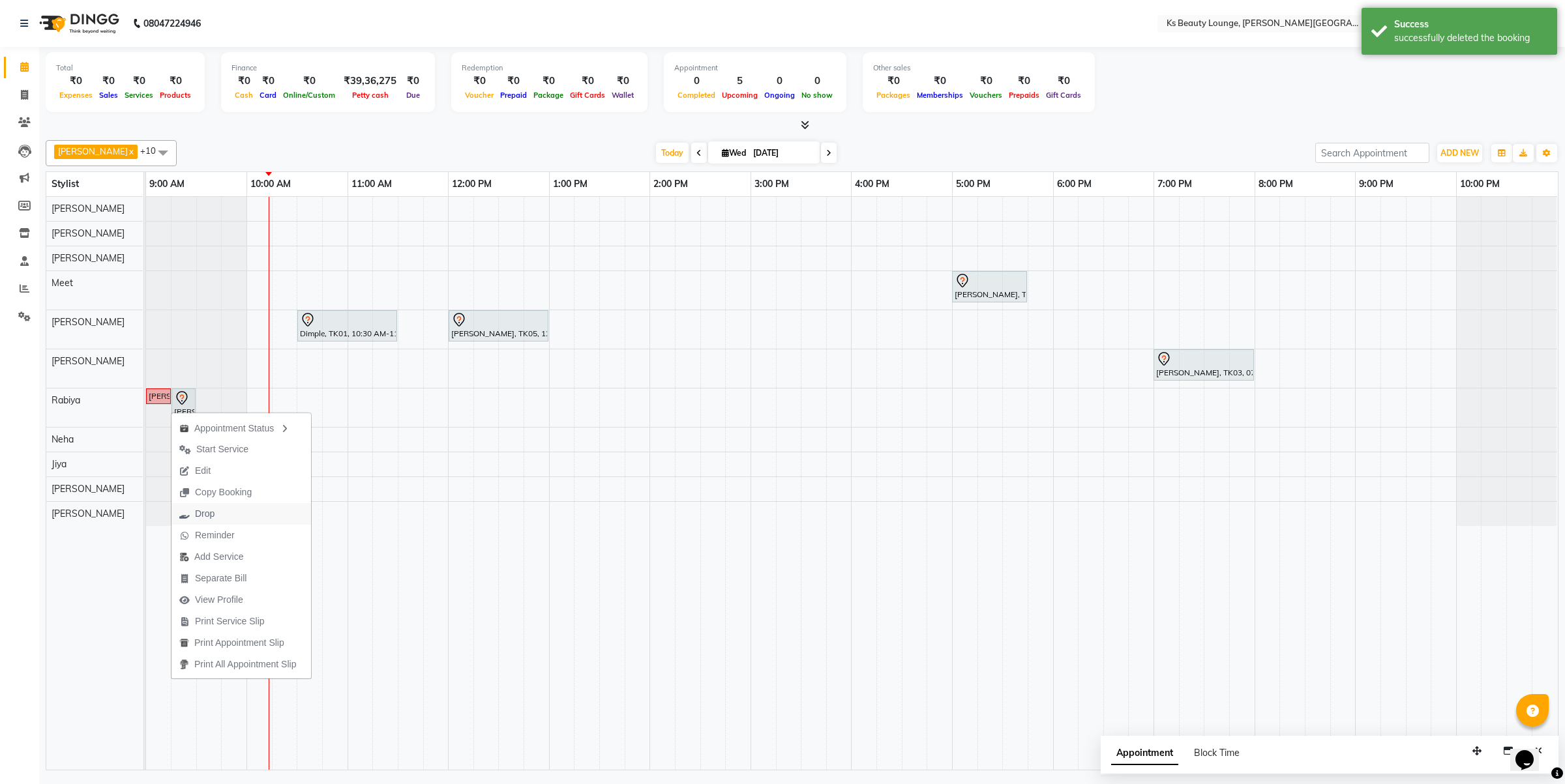
click at [250, 507] on button "Drop" at bounding box center [241, 514] width 139 height 21
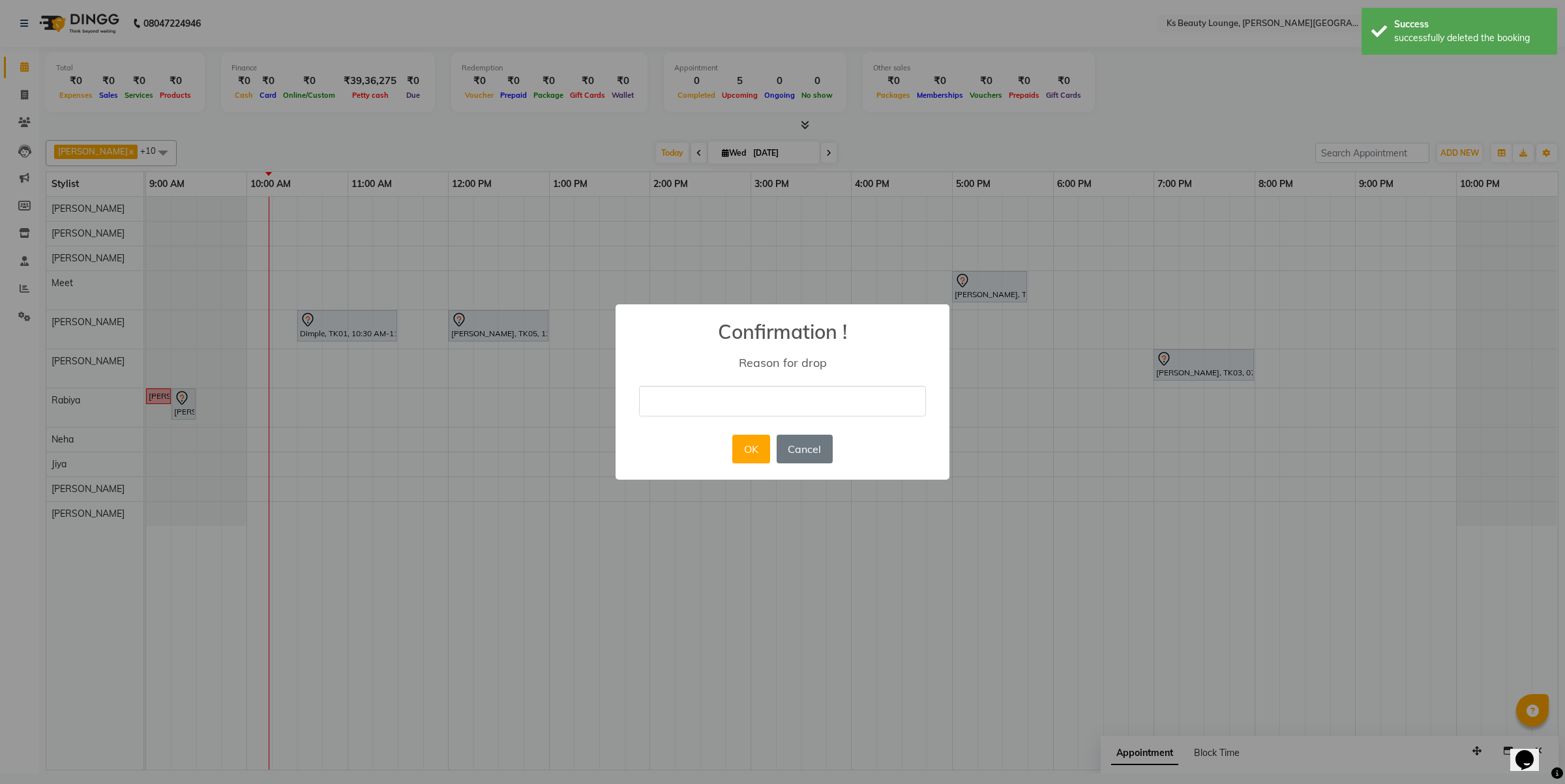
click at [702, 408] on input "text" at bounding box center [782, 400] width 287 height 30
type input "wrongly booked"
click at [767, 460] on button "OK" at bounding box center [750, 449] width 38 height 28
